Goal: Obtain resource: Obtain resource

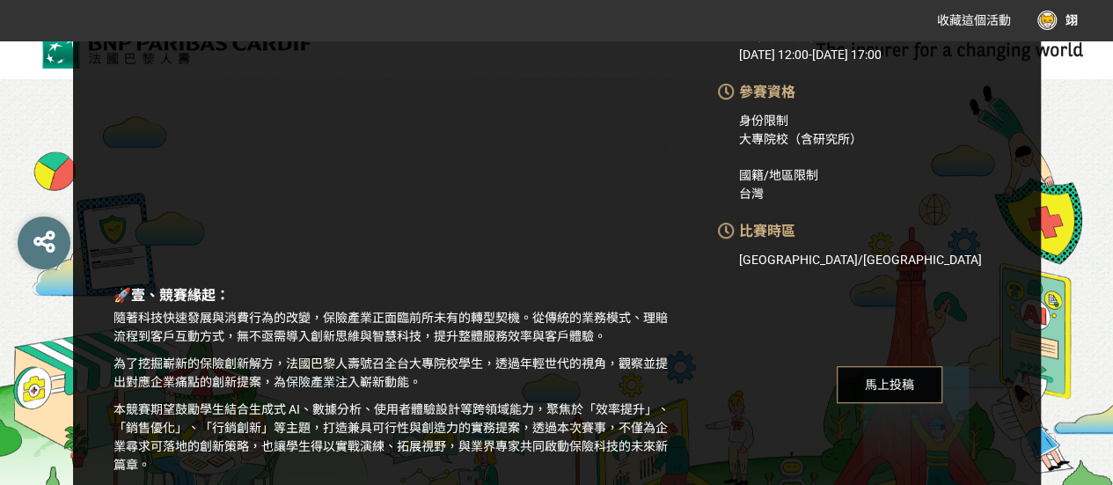
scroll to position [264, 0]
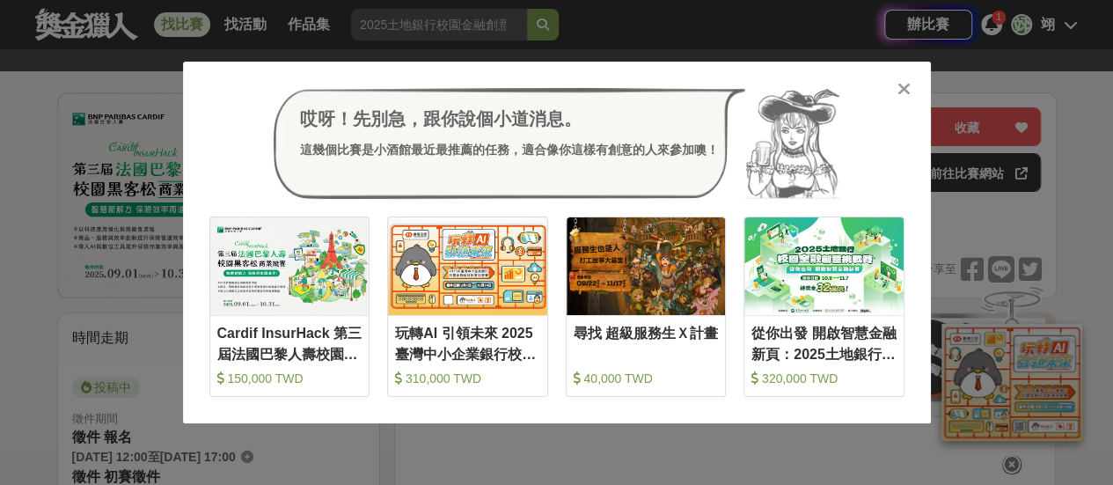
click at [901, 94] on icon at bounding box center [903, 89] width 13 height 18
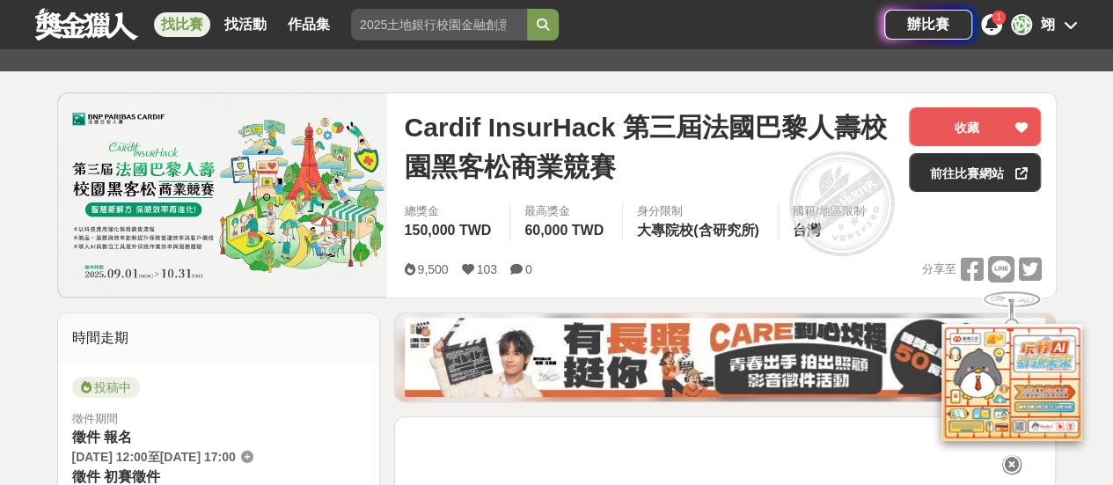
click at [998, 22] on span "1" at bounding box center [998, 17] width 5 height 10
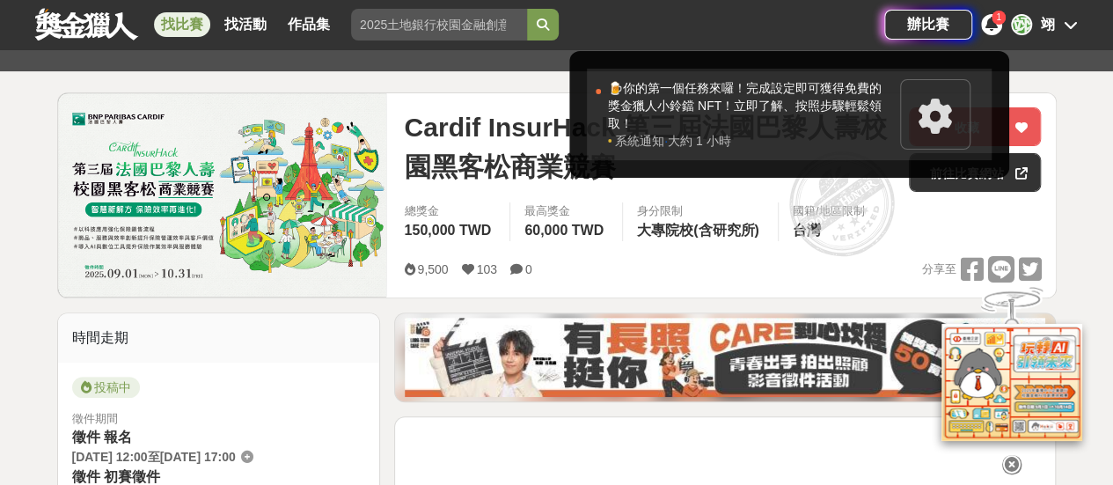
click at [735, 117] on div "🍺你的第一個任務來囉！完成設定即可獲得免費的獎金獵人小鈴鐺 NFT！立即了解、按照步驟輕鬆領取！" at bounding box center [749, 105] width 283 height 53
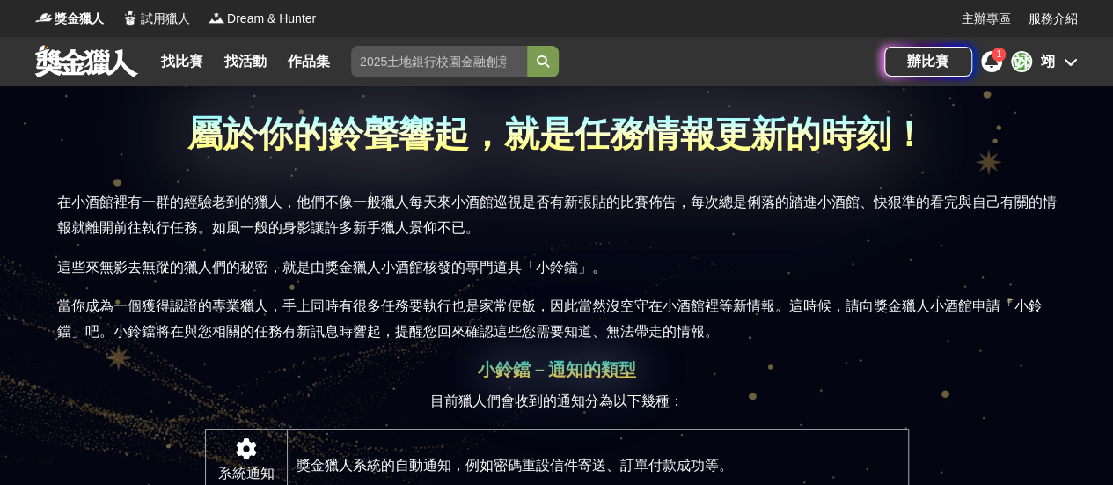
click at [993, 62] on icon at bounding box center [991, 61] width 12 height 14
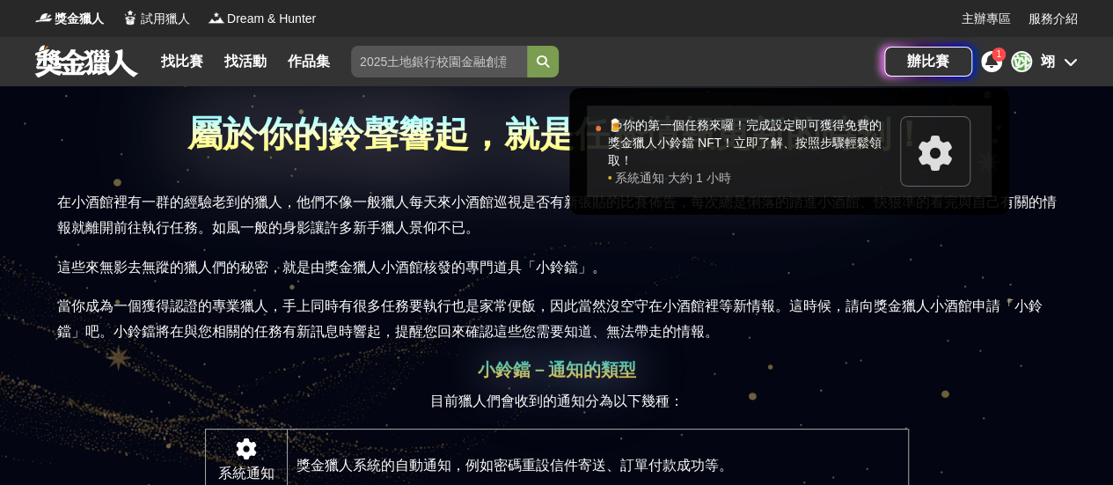
click at [799, 165] on div "🍺你的第一個任務來囉！完成設定即可獲得免費的獎金獵人小鈴鐺 NFT！立即了解、按照步驟輕鬆領取！" at bounding box center [749, 142] width 283 height 53
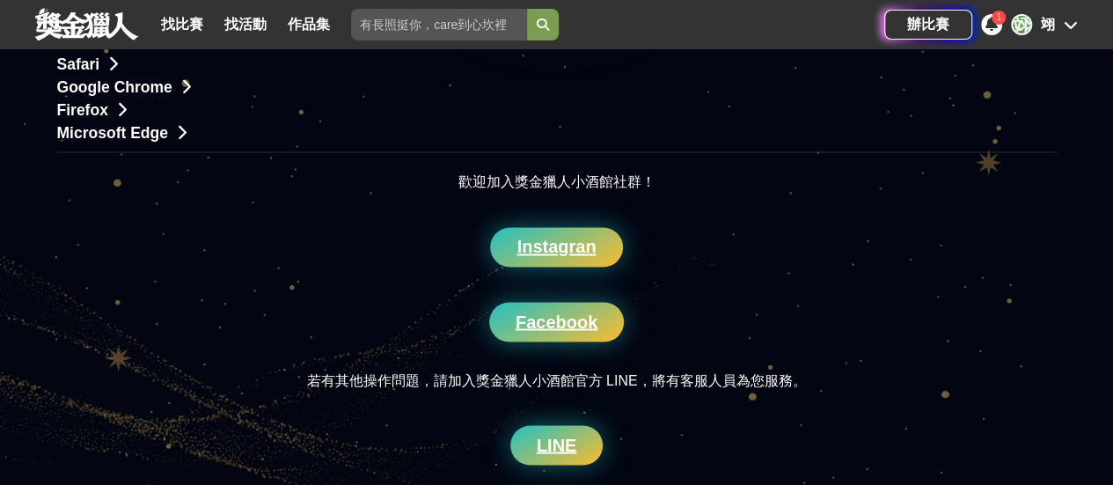
scroll to position [1319, 0]
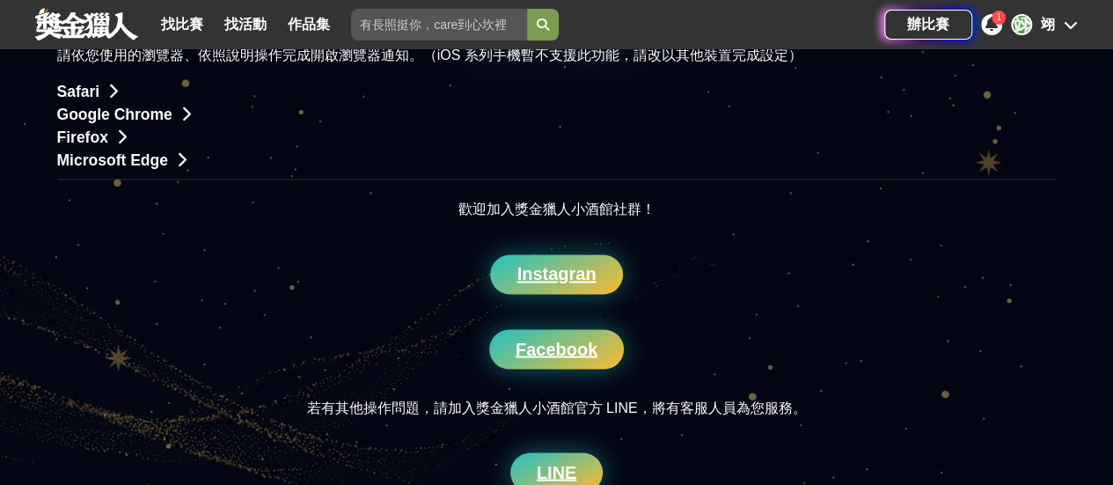
click at [93, 123] on span "Google Chrome" at bounding box center [114, 115] width 115 height 18
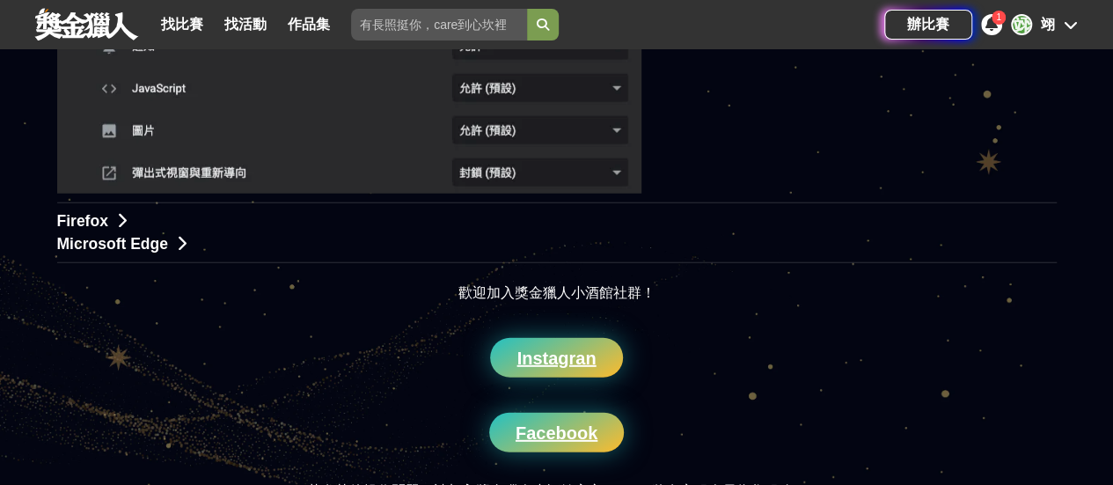
scroll to position [2131, 0]
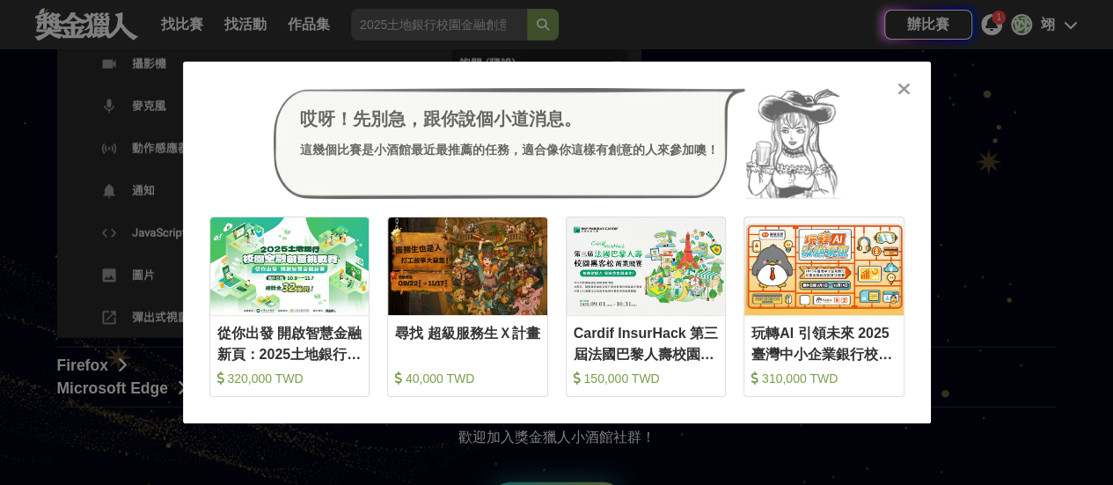
click at [902, 84] on icon at bounding box center [903, 89] width 13 height 18
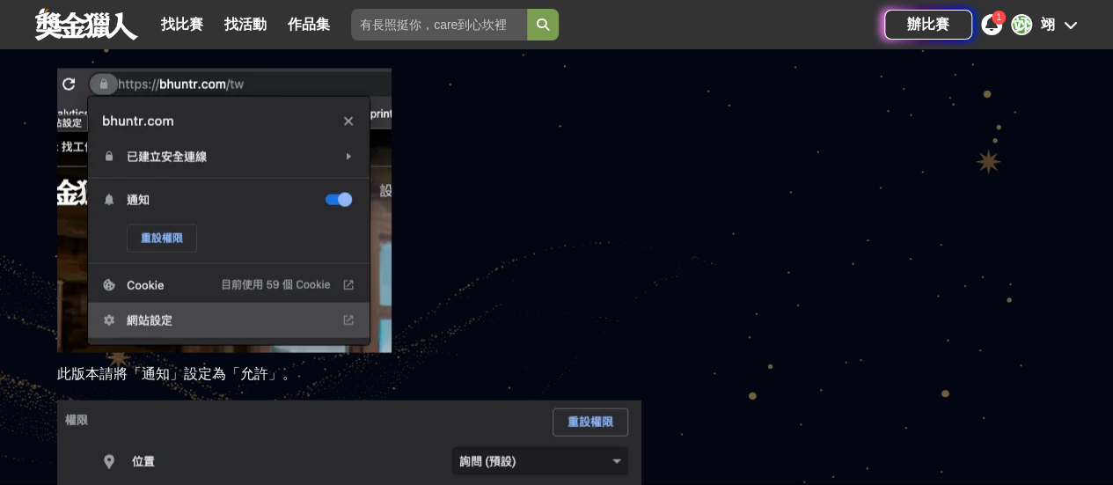
scroll to position [1603, 0]
